Goal: Task Accomplishment & Management: Use online tool/utility

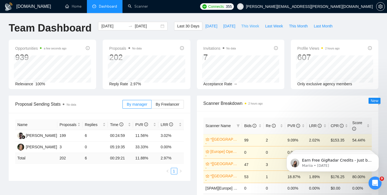
click at [246, 27] on span "This Week" at bounding box center [250, 26] width 18 height 6
type input "[DATE]"
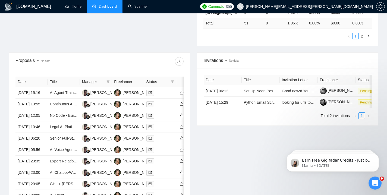
scroll to position [169, 0]
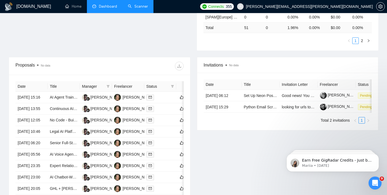
click at [145, 4] on link "Scanner" at bounding box center [138, 6] width 20 height 5
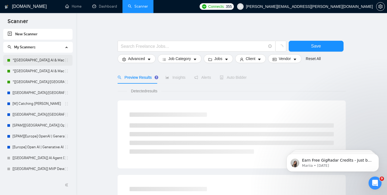
click at [49, 61] on link "*[[GEOGRAPHIC_DATA]] AI & Machine Learning Software" at bounding box center [38, 60] width 52 height 11
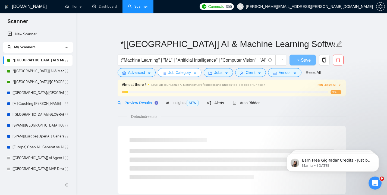
click at [188, 71] on span "Job Category" at bounding box center [179, 73] width 23 height 6
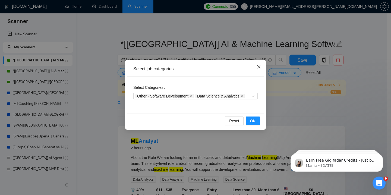
click at [259, 68] on icon "close" at bounding box center [259, 67] width 4 height 4
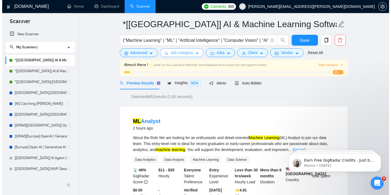
scroll to position [21, 0]
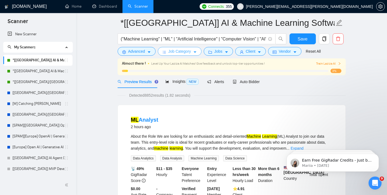
click at [186, 53] on span "Job Category" at bounding box center [179, 51] width 23 height 6
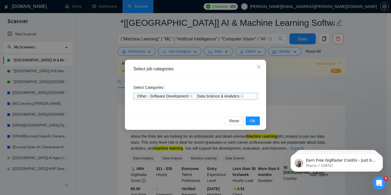
click at [183, 96] on span "Other - Software Development" at bounding box center [162, 96] width 51 height 4
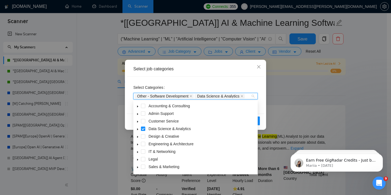
click at [136, 130] on span at bounding box center [137, 128] width 7 height 7
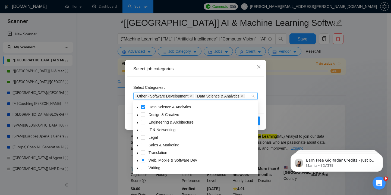
click at [138, 161] on icon "caret-down" at bounding box center [137, 160] width 3 height 3
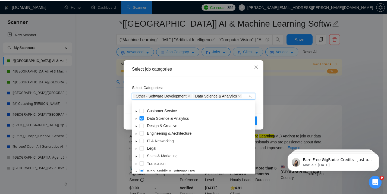
scroll to position [7, 0]
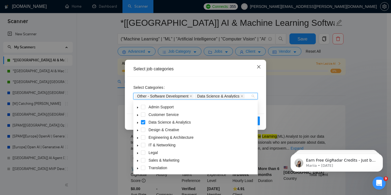
click at [260, 65] on icon "close" at bounding box center [259, 67] width 4 height 4
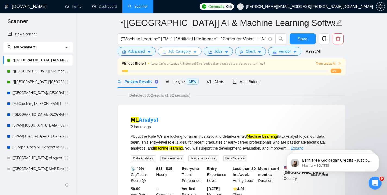
click at [181, 51] on span "Job Category" at bounding box center [179, 51] width 23 height 6
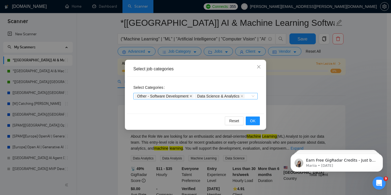
click at [192, 96] on icon "close" at bounding box center [191, 96] width 3 height 3
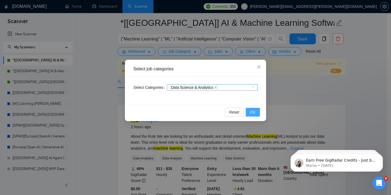
click at [249, 112] on button "OK" at bounding box center [253, 112] width 14 height 9
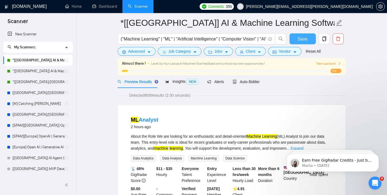
click at [300, 40] on span "Save" at bounding box center [303, 39] width 10 height 7
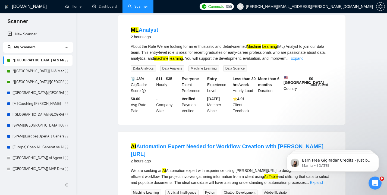
scroll to position [0, 0]
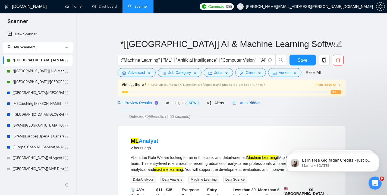
click at [238, 103] on span "Auto Bidder" at bounding box center [246, 103] width 27 height 4
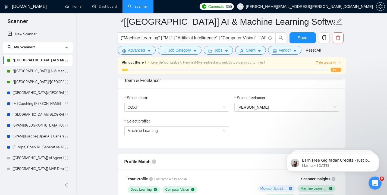
scroll to position [280, 0]
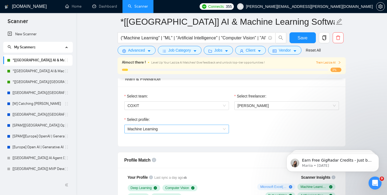
click at [173, 130] on span "Machine Learning" at bounding box center [177, 129] width 98 height 8
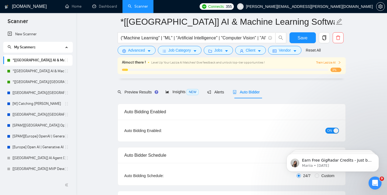
scroll to position [59, 0]
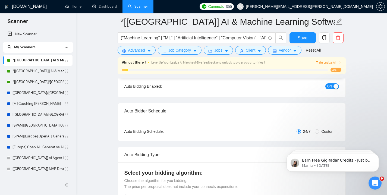
click at [329, 131] on span "Custom" at bounding box center [327, 131] width 17 height 6
click at [319, 131] on input "Custom" at bounding box center [317, 131] width 4 height 4
radio input "true"
radio input "false"
checkbox input "true"
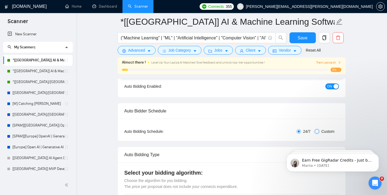
checkbox input "true"
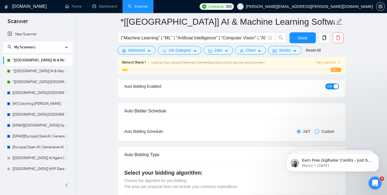
checkbox input "true"
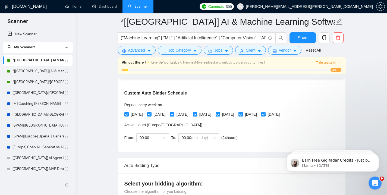
scroll to position [122, 0]
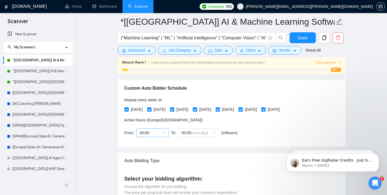
click at [165, 133] on span "00:00" at bounding box center [153, 133] width 26 height 8
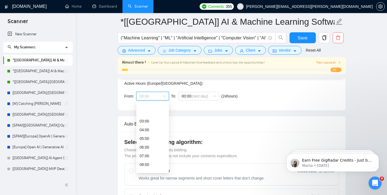
scroll to position [38, 0]
click at [185, 92] on span "00:00 (next day)" at bounding box center [199, 96] width 34 height 8
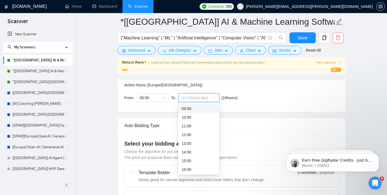
scroll to position [78, 0]
click at [156, 112] on div "Auto Bidder Schedule Auto Bidding Type: Automated (recommended) Semi-automated …" at bounding box center [232, 58] width 228 height 107
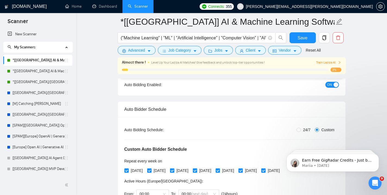
scroll to position [60, 0]
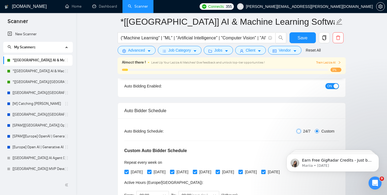
click at [298, 129] on input "24/7" at bounding box center [299, 131] width 4 height 4
radio input "true"
radio input "false"
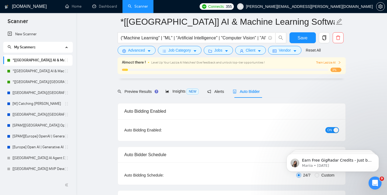
scroll to position [0, 0]
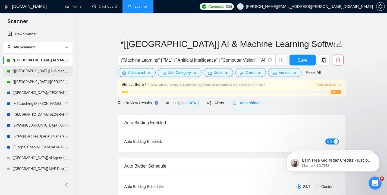
click at [50, 74] on link "*[[GEOGRAPHIC_DATA]] AI & Machine Learning Software" at bounding box center [38, 71] width 52 height 11
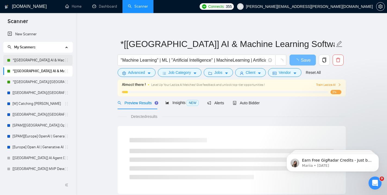
click at [44, 60] on link "*[[GEOGRAPHIC_DATA]] AI & Machine Learning Software" at bounding box center [38, 60] width 52 height 11
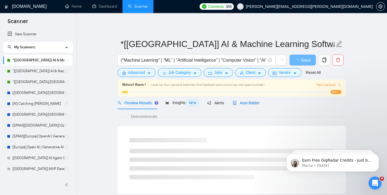
click at [249, 104] on span "Auto Bidder" at bounding box center [246, 103] width 27 height 4
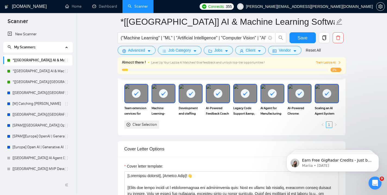
scroll to position [612, 0]
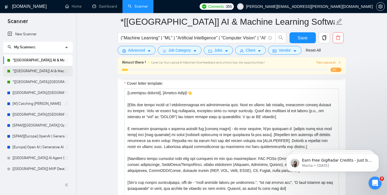
click at [54, 74] on link "*[[GEOGRAPHIC_DATA]] AI & Machine Learning Software" at bounding box center [38, 71] width 52 height 11
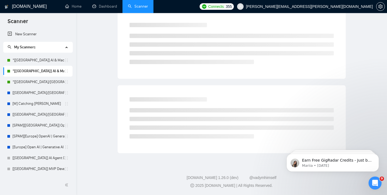
scroll to position [20, 0]
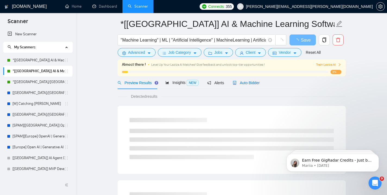
click at [253, 83] on span "Auto Bidder" at bounding box center [246, 83] width 27 height 4
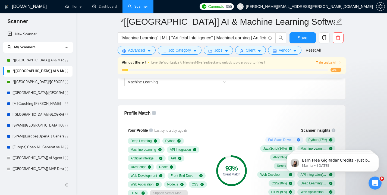
scroll to position [299, 0]
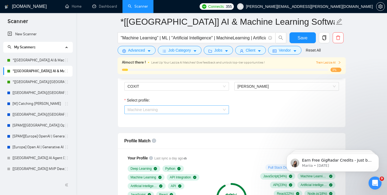
click at [203, 109] on span "Machine Learning" at bounding box center [177, 110] width 98 height 8
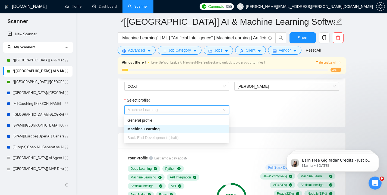
click at [241, 109] on div "Select profile: Machine Learning" at bounding box center [232, 108] width 220 height 23
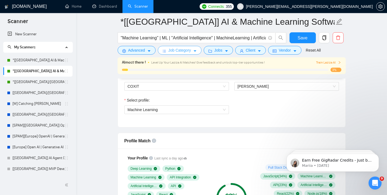
click at [189, 53] on span "Job Category" at bounding box center [179, 50] width 23 height 6
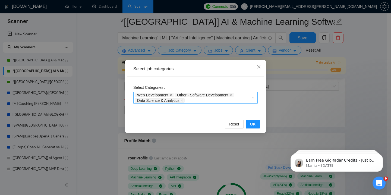
click at [172, 96] on icon "close" at bounding box center [171, 95] width 2 height 2
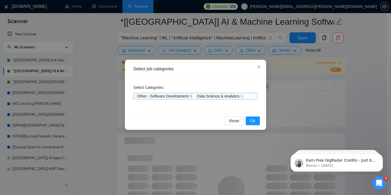
click at [192, 96] on icon "close" at bounding box center [191, 96] width 3 height 3
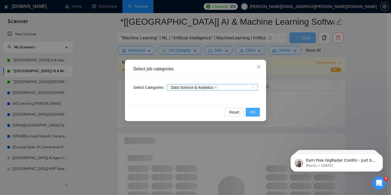
click at [253, 113] on span "OK" at bounding box center [252, 112] width 5 height 6
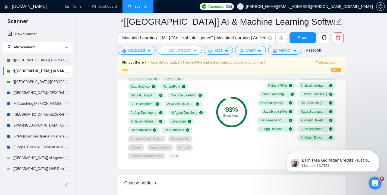
scroll to position [395, 0]
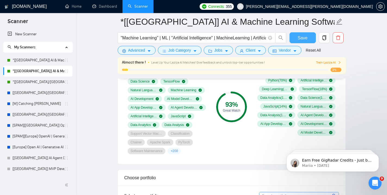
click at [297, 36] on button "Save" at bounding box center [303, 37] width 26 height 11
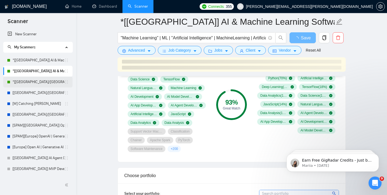
click at [43, 81] on link "*[[GEOGRAPHIC_DATA]/[GEOGRAPHIC_DATA]] AI Agent Development" at bounding box center [38, 82] width 52 height 11
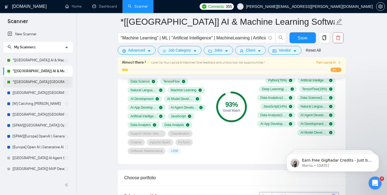
click at [31, 81] on link "*[[GEOGRAPHIC_DATA]/[GEOGRAPHIC_DATA]] AI Agent Development" at bounding box center [38, 82] width 52 height 11
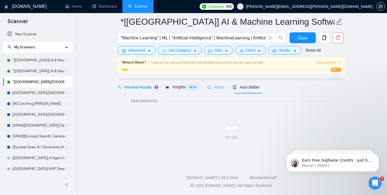
scroll to position [20, 0]
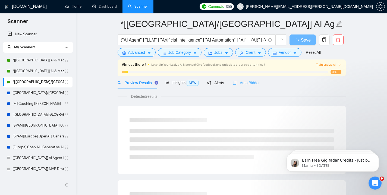
click at [252, 87] on div "Auto Bidder" at bounding box center [246, 82] width 27 height 13
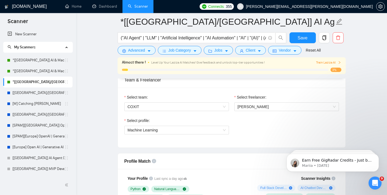
scroll to position [281, 0]
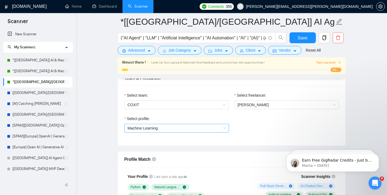
click at [190, 130] on span "Machine Learning" at bounding box center [177, 128] width 98 height 8
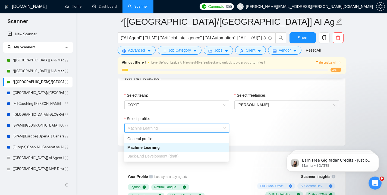
click at [246, 131] on div "Select profile: Machine Learning" at bounding box center [232, 127] width 220 height 23
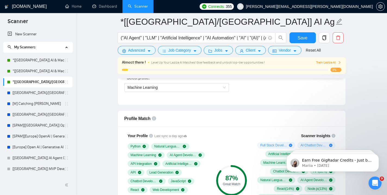
scroll to position [323, 0]
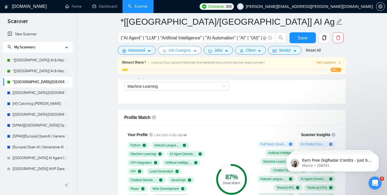
click at [188, 52] on span "Job Category" at bounding box center [179, 50] width 23 height 6
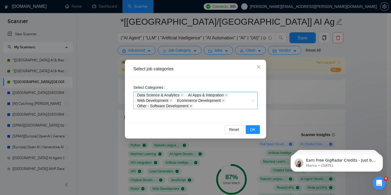
click at [192, 106] on icon "close" at bounding box center [191, 106] width 3 height 3
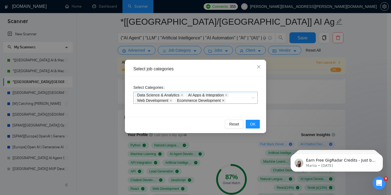
click at [225, 101] on icon "close" at bounding box center [223, 100] width 3 height 3
click at [172, 101] on icon "close" at bounding box center [170, 100] width 3 height 3
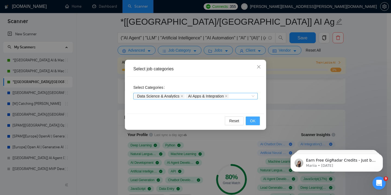
click at [254, 120] on span "OK" at bounding box center [252, 121] width 5 height 6
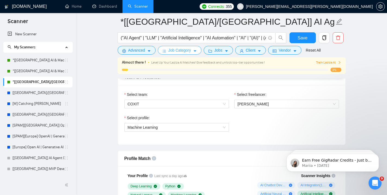
scroll to position [281, 0]
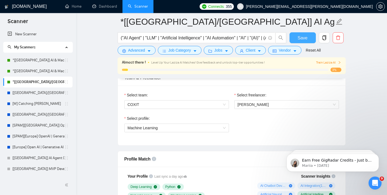
click at [294, 40] on button "Save" at bounding box center [303, 37] width 26 height 11
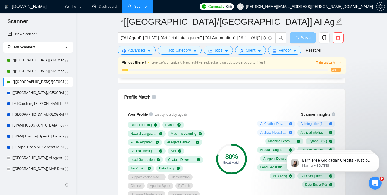
scroll to position [343, 0]
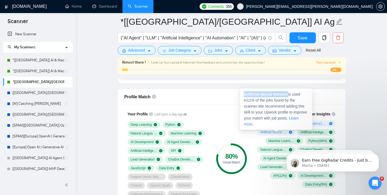
drag, startPoint x: 291, startPoint y: 95, endPoint x: 242, endPoint y: 94, distance: 48.4
click at [242, 94] on div "Artificial Neural Network is used in 11 % of the jobs found by the scanner. We …" at bounding box center [276, 109] width 72 height 41
copy strong "Artificial Neural Network"
click at [215, 97] on div "Profile Match" at bounding box center [231, 96] width 215 height 15
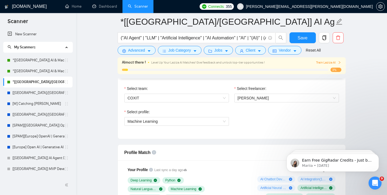
scroll to position [262, 0]
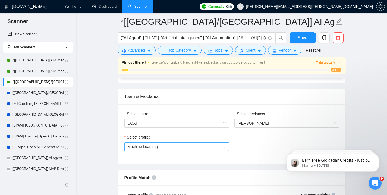
click at [170, 146] on span "Machine Learning" at bounding box center [177, 147] width 98 height 8
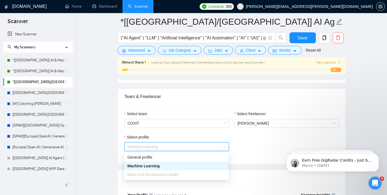
click at [166, 168] on div "Machine Learning" at bounding box center [176, 166] width 98 height 6
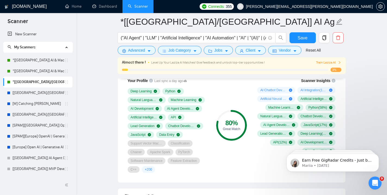
scroll to position [376, 0]
click at [183, 52] on span "Job Category" at bounding box center [179, 50] width 23 height 6
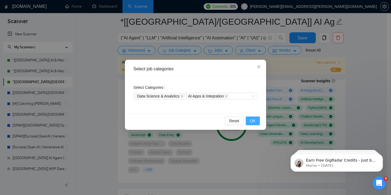
click at [248, 118] on button "OK" at bounding box center [253, 121] width 14 height 9
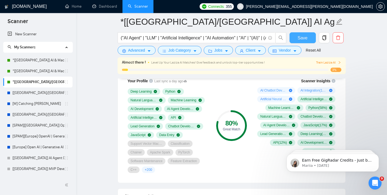
click at [297, 36] on button "Save" at bounding box center [303, 37] width 26 height 11
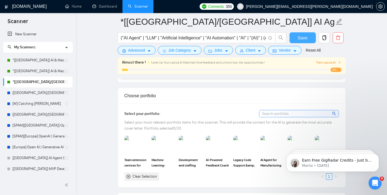
scroll to position [477, 0]
click at [139, 149] on img at bounding box center [136, 146] width 23 height 18
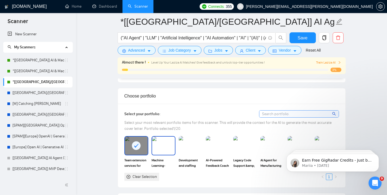
click at [167, 149] on img at bounding box center [163, 146] width 23 height 18
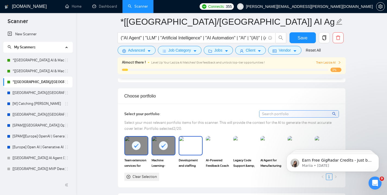
click at [190, 149] on img at bounding box center [190, 146] width 23 height 18
click at [223, 146] on img at bounding box center [217, 146] width 23 height 18
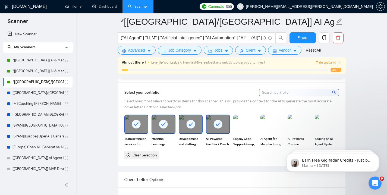
scroll to position [501, 0]
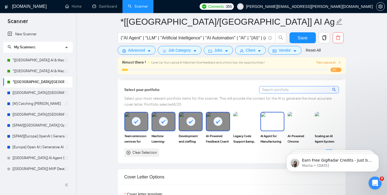
click at [272, 122] on img at bounding box center [272, 121] width 23 height 18
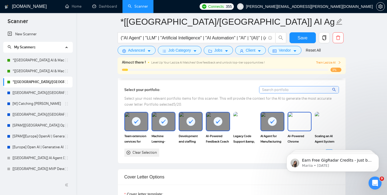
click at [292, 122] on img at bounding box center [299, 121] width 23 height 18
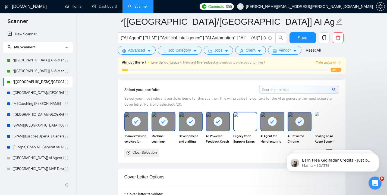
click at [243, 121] on img at bounding box center [245, 121] width 23 height 18
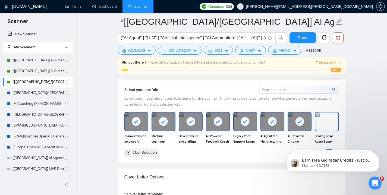
click at [325, 121] on img at bounding box center [326, 121] width 23 height 18
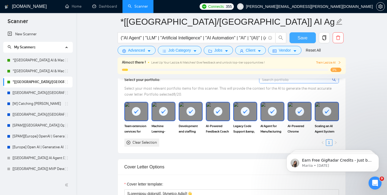
click at [307, 35] on span "Save" at bounding box center [303, 37] width 10 height 7
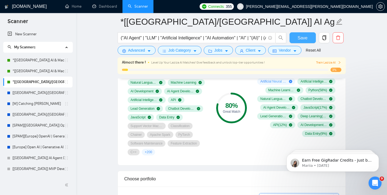
scroll to position [361, 0]
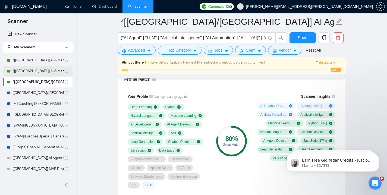
click at [48, 70] on link "*[[GEOGRAPHIC_DATA]] AI & Machine Learning Software" at bounding box center [38, 71] width 52 height 11
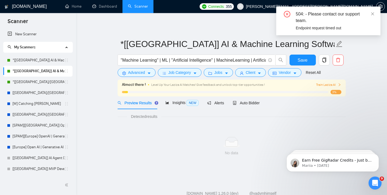
click at [32, 70] on link "*[[GEOGRAPHIC_DATA]] AI & Machine Learning Software" at bounding box center [38, 71] width 52 height 11
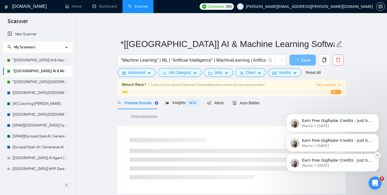
click at [378, 155] on icon "Dismiss notification" at bounding box center [377, 155] width 3 height 3
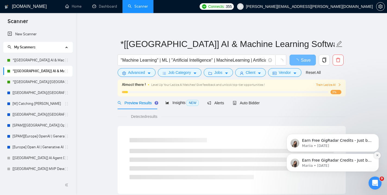
click at [376, 157] on button "Dismiss notification" at bounding box center [377, 155] width 7 height 7
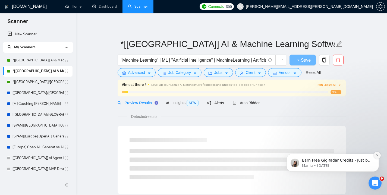
click at [376, 156] on icon "Dismiss notification" at bounding box center [377, 155] width 3 height 3
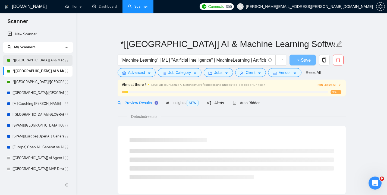
click at [31, 62] on link "*[[GEOGRAPHIC_DATA]] AI & Machine Learning Software" at bounding box center [38, 60] width 52 height 11
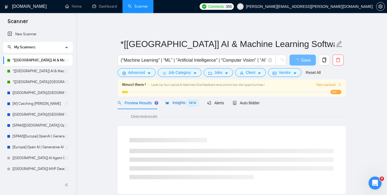
click at [180, 100] on div "Insights NEW" at bounding box center [181, 103] width 33 height 6
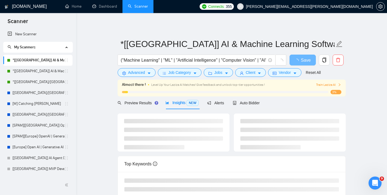
click at [30, 6] on h1 "[DOMAIN_NAME]" at bounding box center [29, 6] width 35 height 13
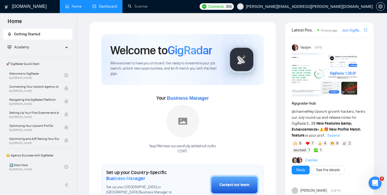
click at [93, 4] on link "Dashboard" at bounding box center [104, 6] width 25 height 5
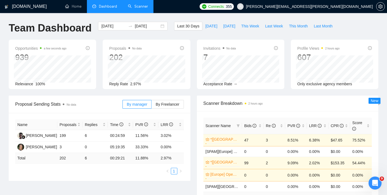
click at [143, 9] on link "Scanner" at bounding box center [138, 6] width 20 height 5
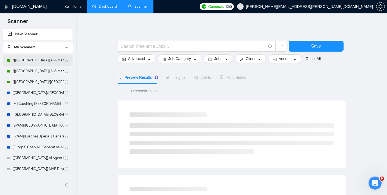
click at [36, 63] on link "*[[GEOGRAPHIC_DATA]] AI & Machine Learning Software" at bounding box center [38, 60] width 52 height 11
